Goal: Task Accomplishment & Management: Complete application form

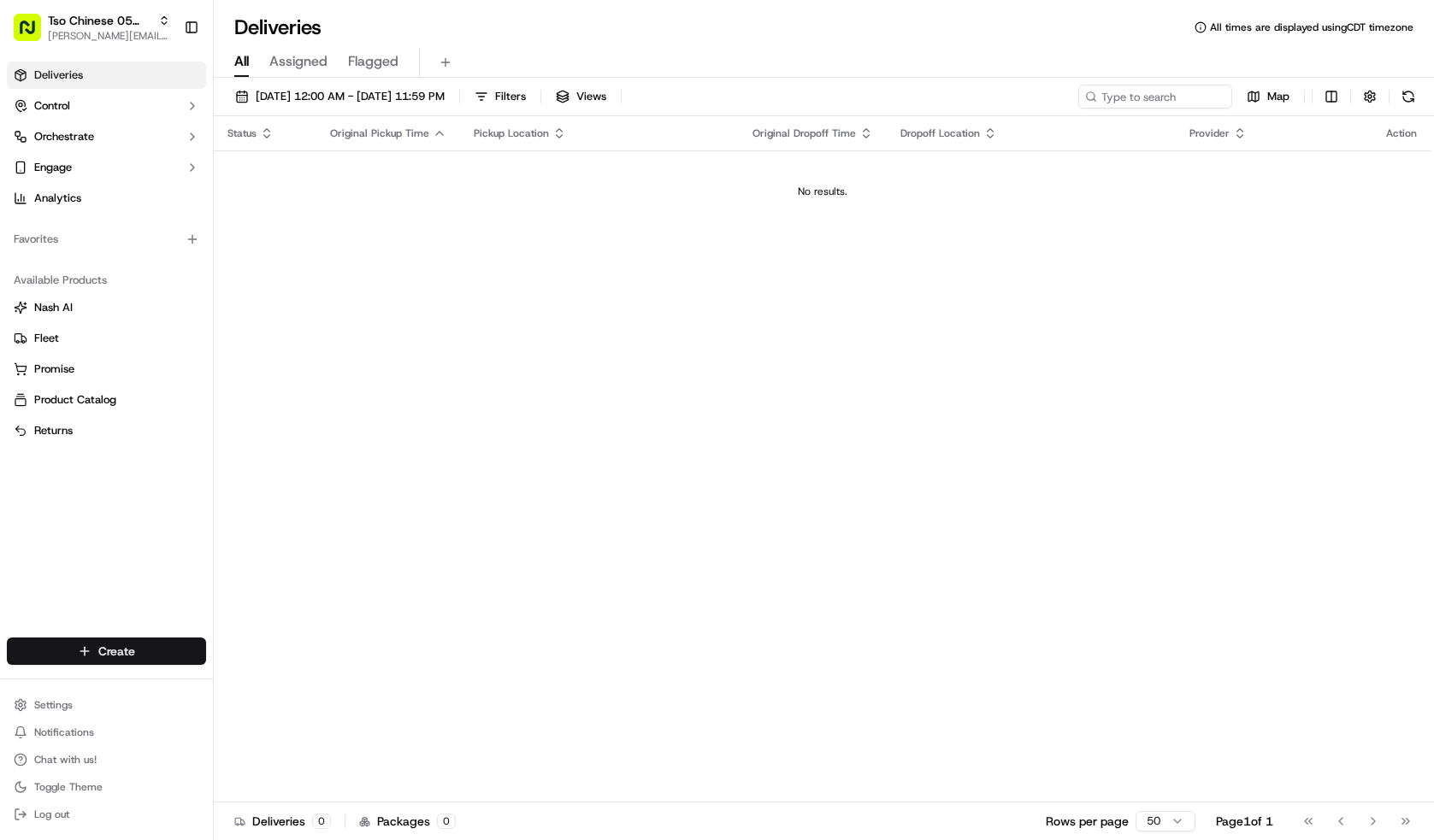
click at [84, 657] on html "Tso Chinese 05 Menchaca [EMAIL_ADDRESS][DOMAIN_NAME] Toggle Sidebar Deliveries …" at bounding box center [717, 420] width 1434 height 840
click at [324, 672] on link "Delivery" at bounding box center [308, 683] width 191 height 31
